Goal: Information Seeking & Learning: Learn about a topic

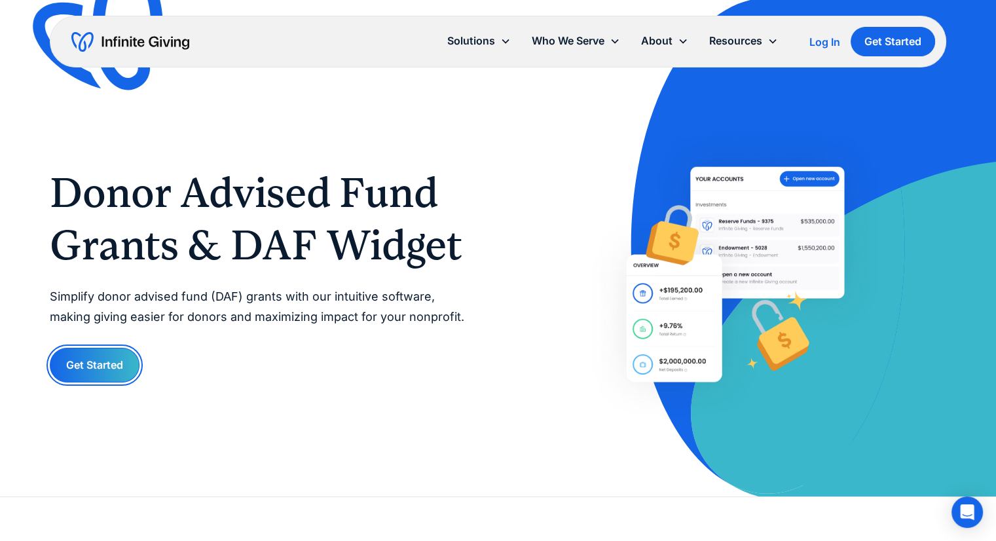
click at [97, 377] on link "Get Started" at bounding box center [95, 365] width 90 height 35
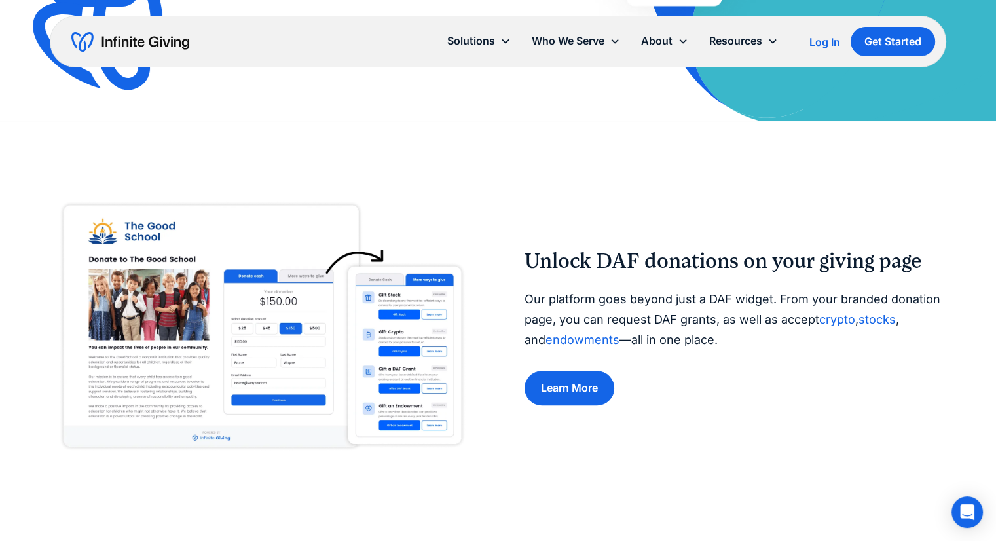
scroll to position [393, 0]
